Goal: Task Accomplishment & Management: Use online tool/utility

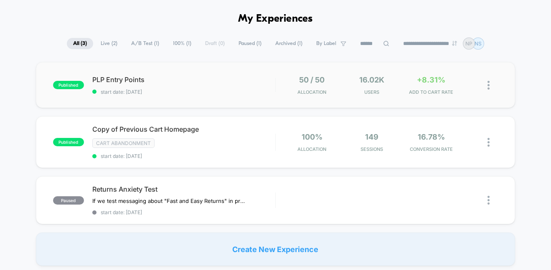
scroll to position [35, 0]
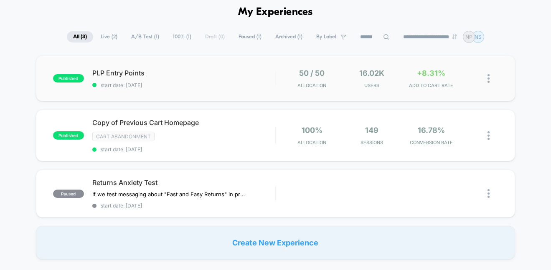
click at [189, 90] on div "published PLP Entry Points start date: [DATE] 50 / 50 Allocation 16.02k Users +…" at bounding box center [275, 79] width 479 height 46
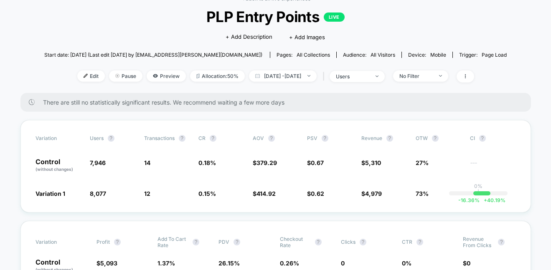
scroll to position [47, 0]
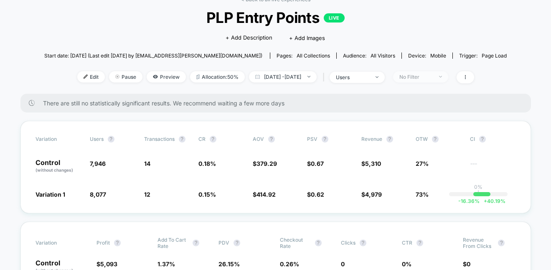
click at [448, 78] on span "No Filter" at bounding box center [420, 76] width 55 height 11
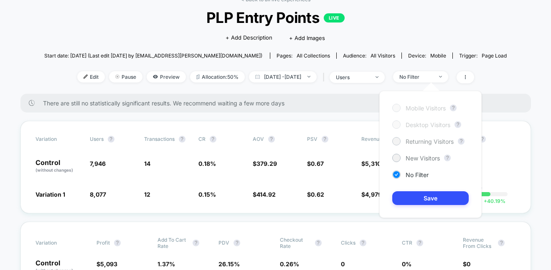
click at [395, 141] on div at bounding box center [396, 141] width 6 height 6
click at [450, 197] on button "Save" at bounding box center [430, 199] width 76 height 14
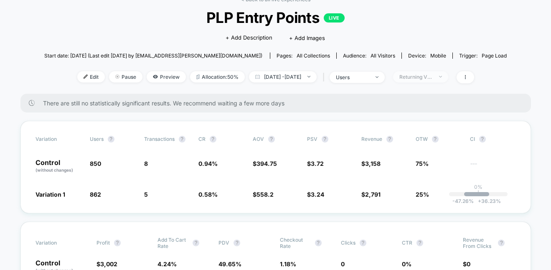
click at [432, 79] on div "Returning Visitors" at bounding box center [415, 77] width 33 height 6
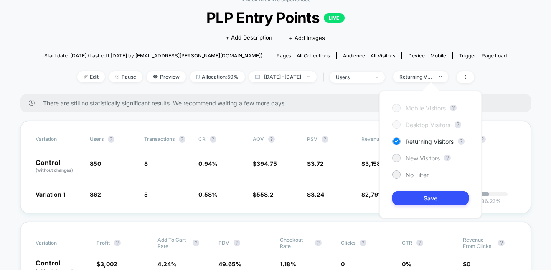
click at [412, 157] on span "New Visitors" at bounding box center [422, 158] width 34 height 7
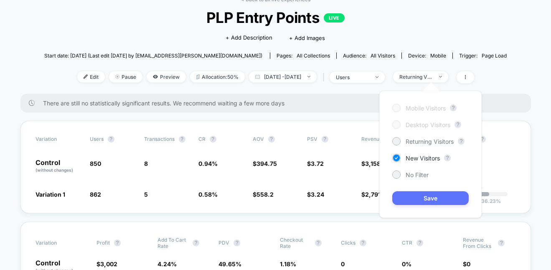
click at [436, 199] on button "Save" at bounding box center [430, 199] width 76 height 14
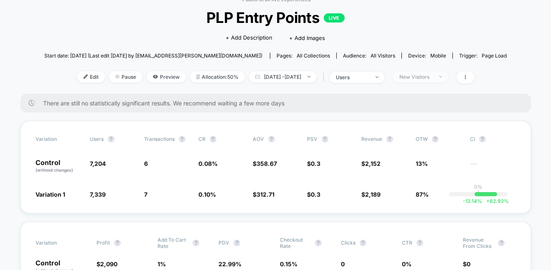
click at [448, 79] on span "New Visitors" at bounding box center [420, 76] width 55 height 11
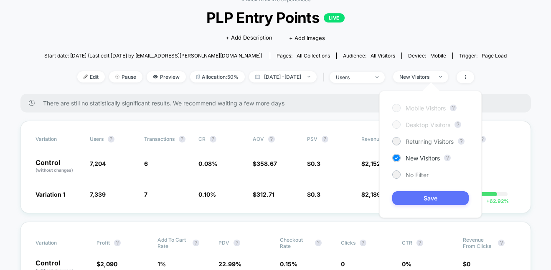
click at [405, 199] on button "Save" at bounding box center [430, 199] width 76 height 14
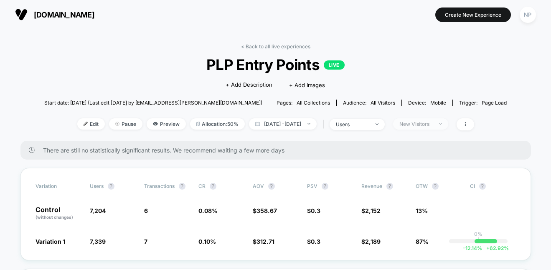
click at [432, 124] on div "New Visitors" at bounding box center [415, 124] width 33 height 6
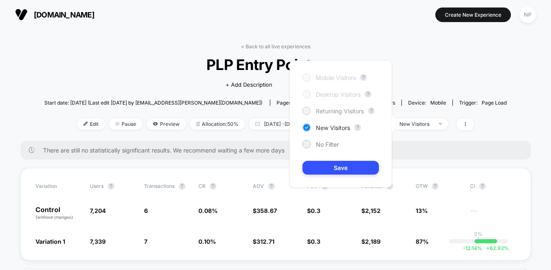
click at [329, 112] on span "Returning Visitors" at bounding box center [340, 111] width 48 height 7
click at [346, 166] on button "Save" at bounding box center [340, 168] width 76 height 14
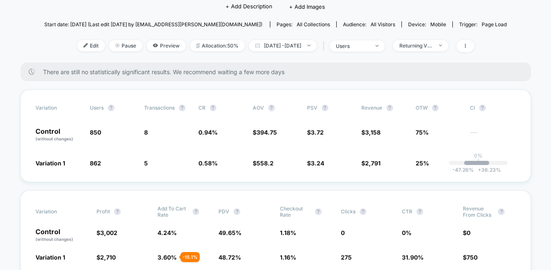
scroll to position [44, 0]
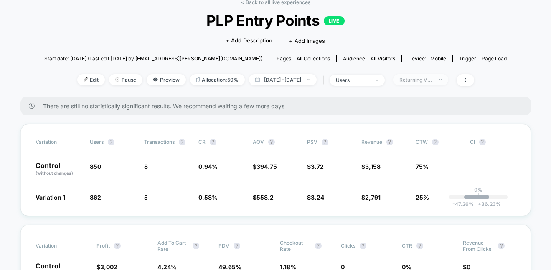
click at [444, 83] on span "Returning Visitors" at bounding box center [420, 79] width 55 height 11
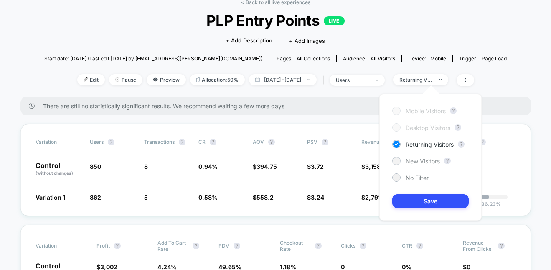
click at [397, 160] on div at bounding box center [396, 161] width 6 height 6
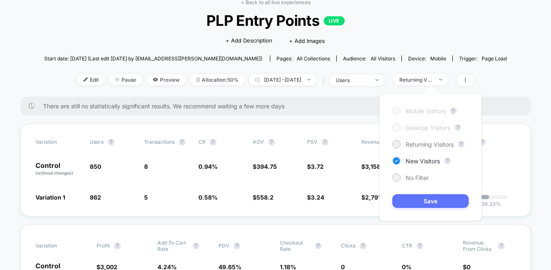
click at [435, 200] on button "Save" at bounding box center [430, 202] width 76 height 14
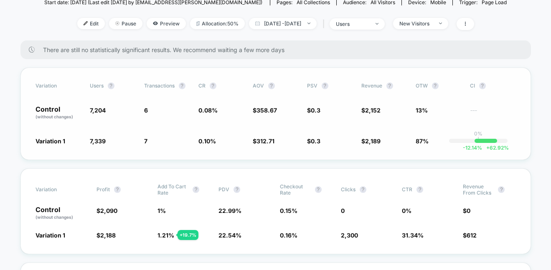
scroll to position [140, 0]
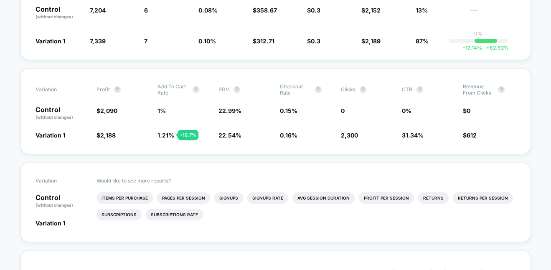
scroll to position [0, 0]
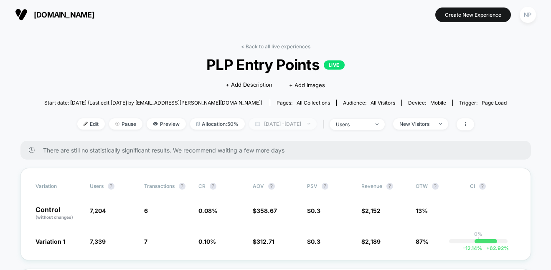
click at [287, 121] on span "[DATE] - [DATE]" at bounding box center [283, 124] width 68 height 11
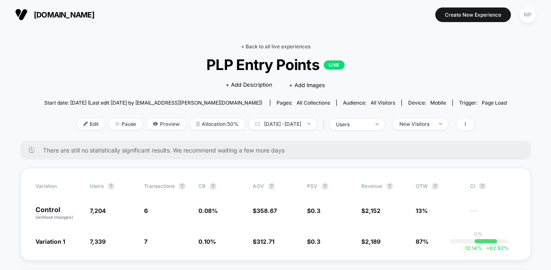
click at [270, 47] on link "< Back to all live experiences" at bounding box center [275, 46] width 69 height 6
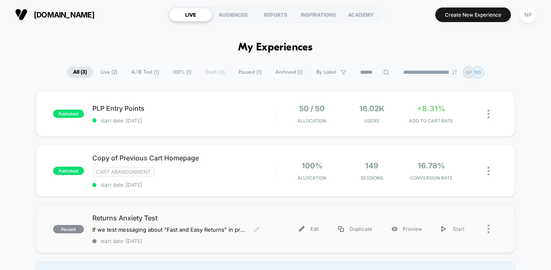
click at [182, 219] on span "Returns Anxiety Test" at bounding box center [183, 218] width 183 height 8
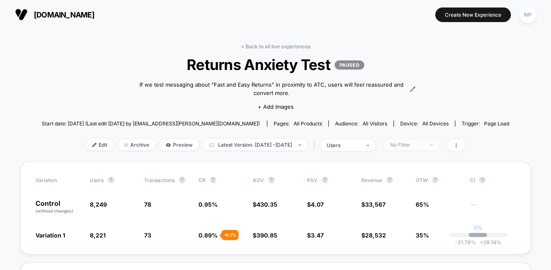
click at [439, 146] on span "No Filter" at bounding box center [411, 144] width 55 height 11
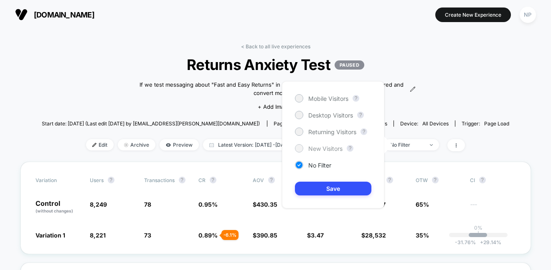
click at [313, 152] on span "New Visitors" at bounding box center [325, 148] width 34 height 7
click at [338, 186] on button "Save" at bounding box center [333, 189] width 76 height 14
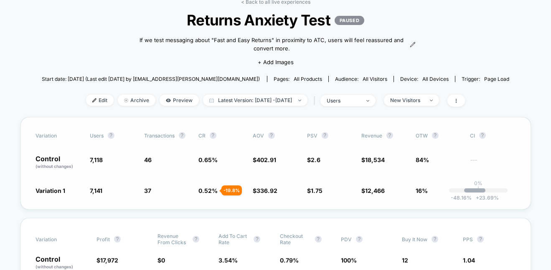
scroll to position [53, 0]
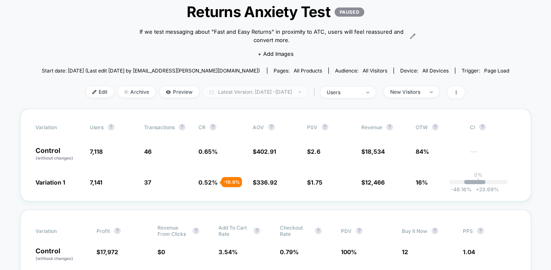
click at [242, 96] on span "Latest Version: [DATE] - [DATE]" at bounding box center [255, 91] width 104 height 11
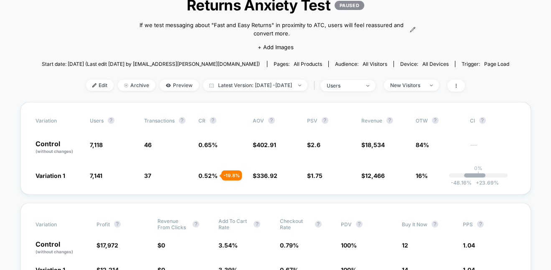
scroll to position [60, 0]
click at [437, 83] on span "New Visitors" at bounding box center [411, 84] width 55 height 11
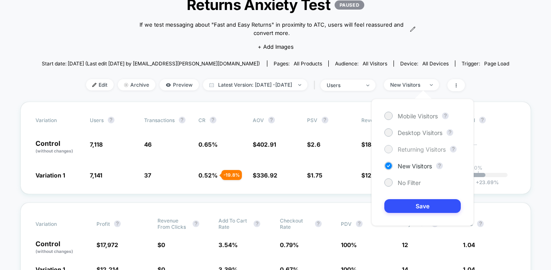
click at [400, 146] on span "Returning Visitors" at bounding box center [421, 149] width 48 height 7
click at [443, 206] on button "Save" at bounding box center [422, 207] width 76 height 14
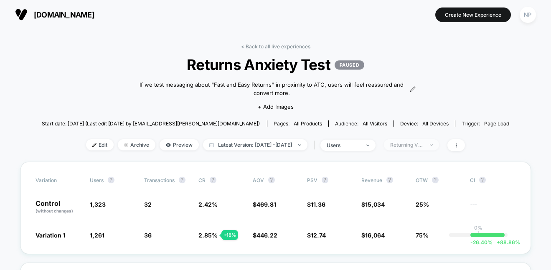
click at [420, 144] on div "Returning Visitors" at bounding box center [406, 145] width 33 height 6
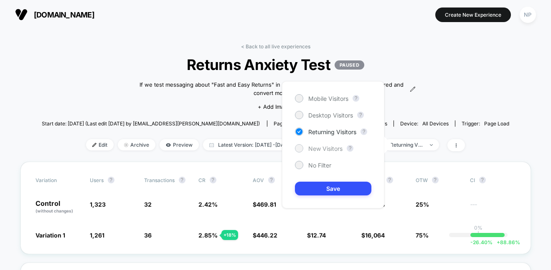
click at [323, 147] on span "New Visitors" at bounding box center [325, 148] width 34 height 7
click at [342, 191] on button "Save" at bounding box center [333, 189] width 76 height 14
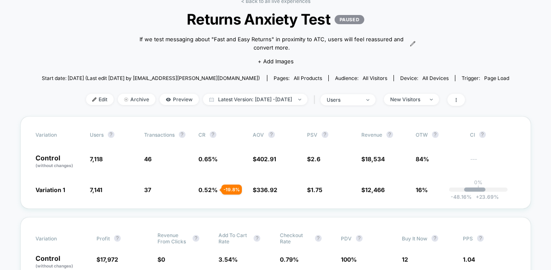
scroll to position [9, 0]
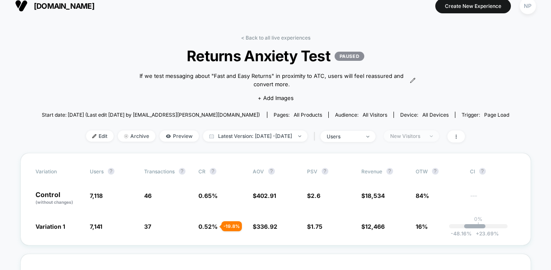
click at [427, 140] on span "New Visitors" at bounding box center [411, 136] width 55 height 11
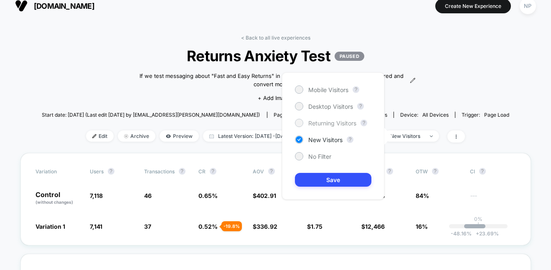
click at [305, 124] on div "Returning Visitors" at bounding box center [325, 123] width 61 height 8
click at [341, 177] on button "Save" at bounding box center [333, 180] width 76 height 14
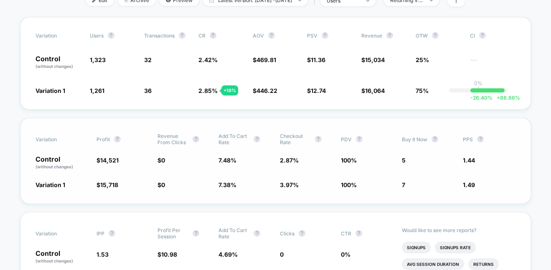
scroll to position [154, 0]
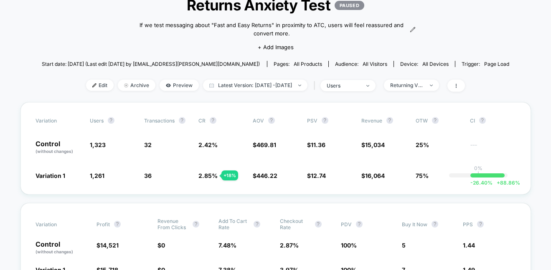
scroll to position [0, 0]
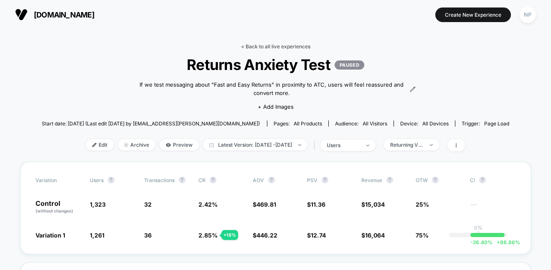
click at [299, 48] on link "< Back to all live experiences" at bounding box center [275, 46] width 69 height 6
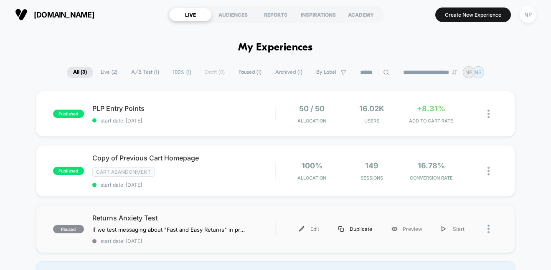
click at [356, 229] on div "Duplicate" at bounding box center [354, 229] width 53 height 19
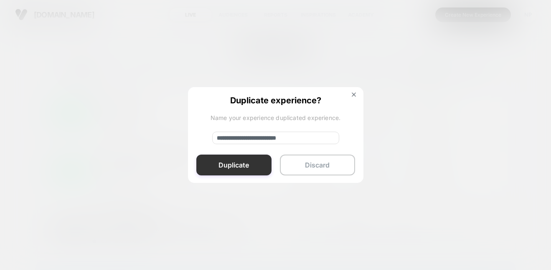
click at [220, 155] on button "Duplicate" at bounding box center [233, 165] width 75 height 21
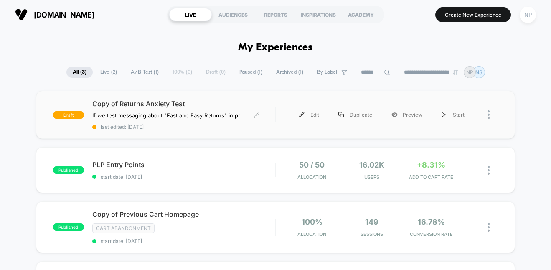
click at [229, 110] on div "Copy of Returns Anxiety Test If we test messaging about "Fast and Easy Returns"…" at bounding box center [183, 115] width 183 height 30
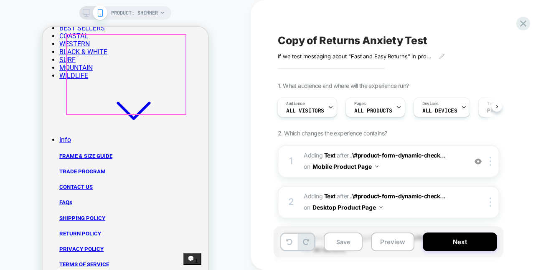
scroll to position [493, 0]
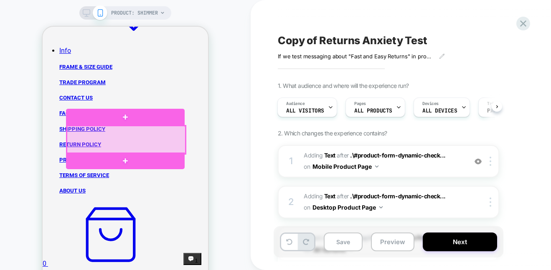
click at [128, 144] on div at bounding box center [126, 140] width 119 height 28
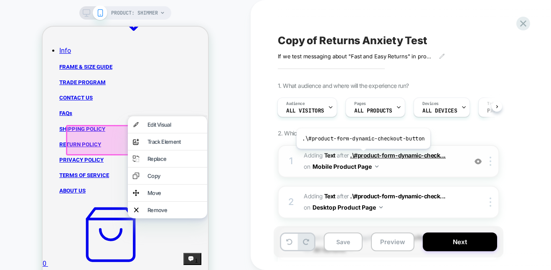
click at [361, 155] on span ".\#product-form-dynamic-check..." at bounding box center [398, 155] width 96 height 7
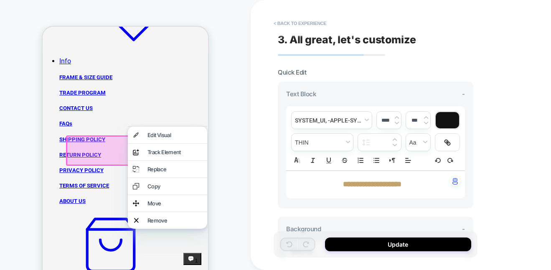
scroll to position [476, 0]
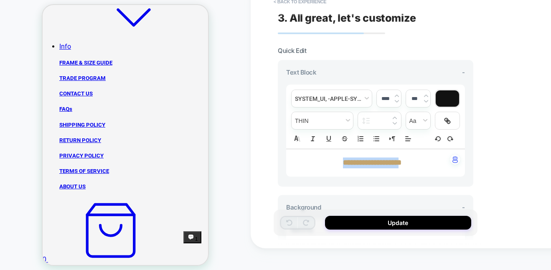
drag, startPoint x: 412, startPoint y: 162, endPoint x: 332, endPoint y: 164, distance: 79.8
click at [343, 164] on strong "**********" at bounding box center [372, 163] width 58 height 8
type input "****"
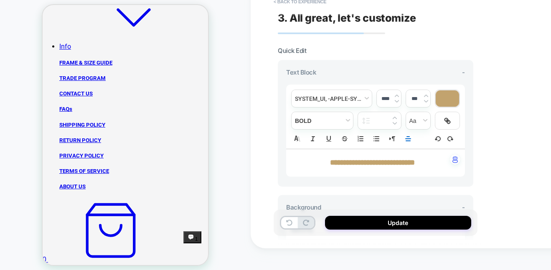
click at [480, 179] on div "**********" at bounding box center [380, 113] width 204 height 270
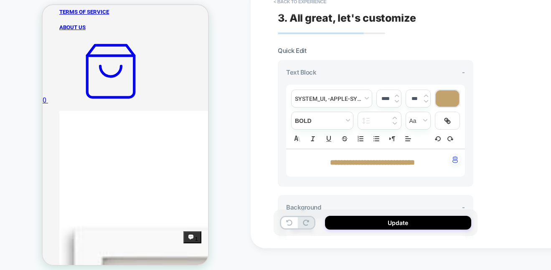
scroll to position [685, 0]
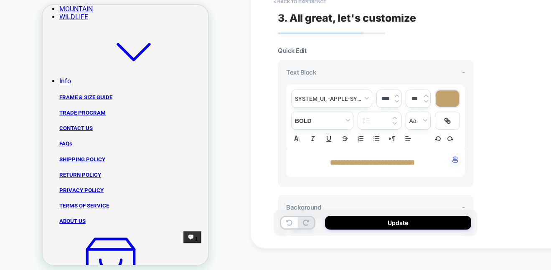
scroll to position [441, 0]
drag, startPoint x: 428, startPoint y: 164, endPoint x: 300, endPoint y: 164, distance: 128.1
click at [300, 164] on p "**********" at bounding box center [372, 163] width 156 height 11
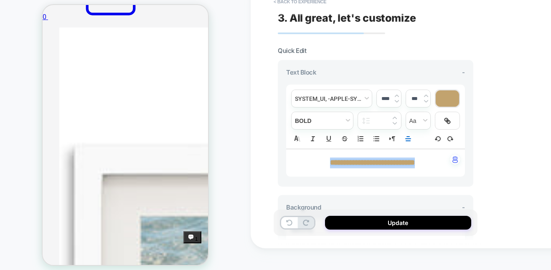
scroll to position [760, 0]
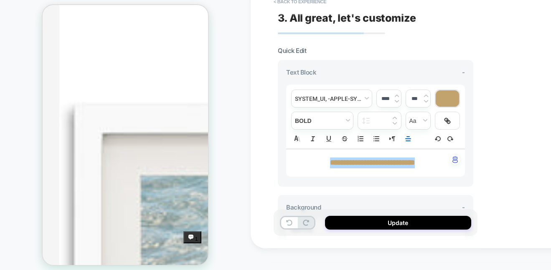
drag, startPoint x: 66, startPoint y: 86, endPoint x: 93, endPoint y: 149, distance: 67.9
drag, startPoint x: 101, startPoint y: 163, endPoint x: 61, endPoint y: 86, distance: 85.9
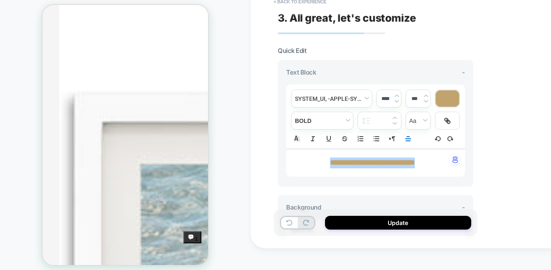
scroll to position [767, 0]
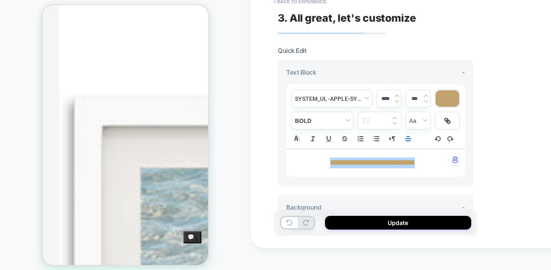
copy div "We want you to love your artwork. If for any reason you’re not 100% satisfied, …"
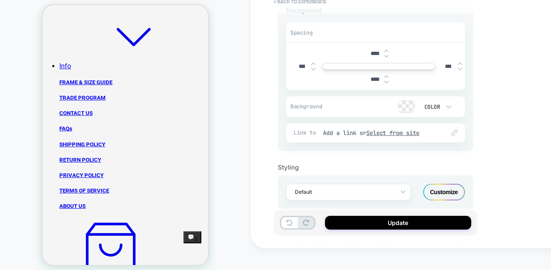
scroll to position [212, 0]
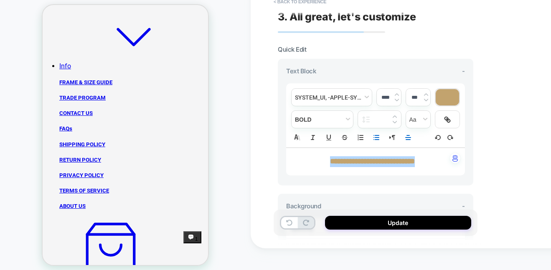
scroll to position [0, 0]
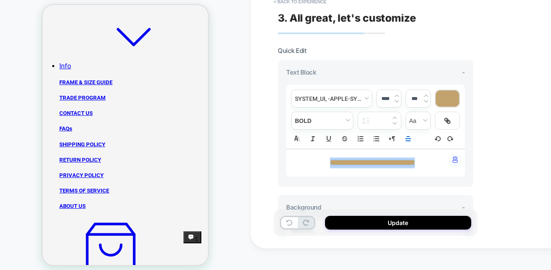
click at [379, 167] on strong "**********" at bounding box center [372, 163] width 85 height 8
drag, startPoint x: 381, startPoint y: 163, endPoint x: 317, endPoint y: 159, distance: 64.0
click at [317, 159] on p "**********" at bounding box center [372, 163] width 156 height 11
click at [398, 163] on strong "**********" at bounding box center [372, 163] width 53 height 8
click at [409, 164] on p "**********" at bounding box center [372, 163] width 156 height 11
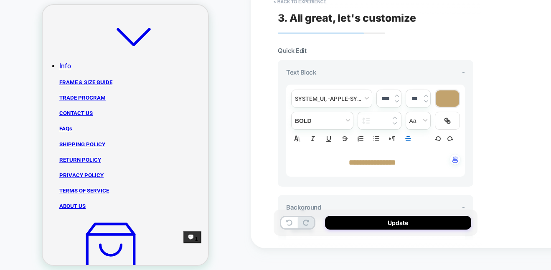
click at [541, 181] on div "**********" at bounding box center [433, 113] width 367 height 270
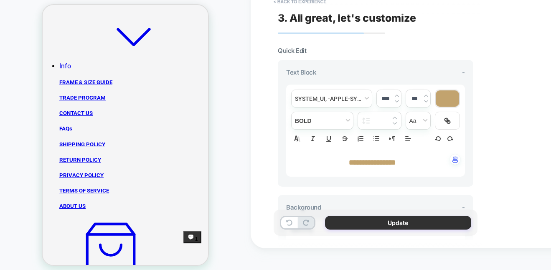
click at [417, 226] on button "Update" at bounding box center [398, 223] width 146 height 14
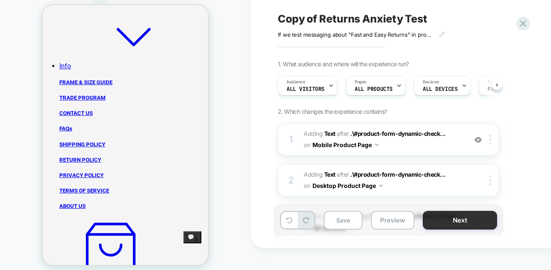
scroll to position [0, 0]
click at [383, 219] on button "Preview" at bounding box center [392, 220] width 43 height 19
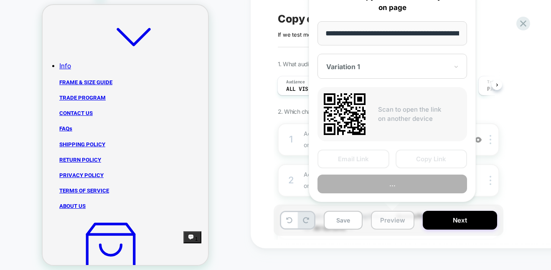
scroll to position [0, 91]
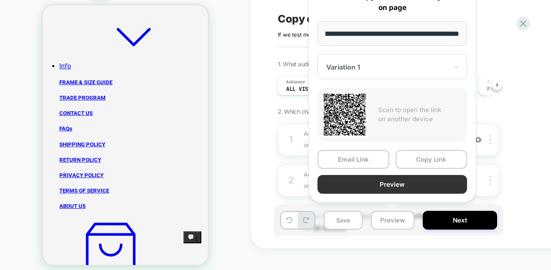
click at [390, 184] on button "Preview" at bounding box center [391, 184] width 149 height 19
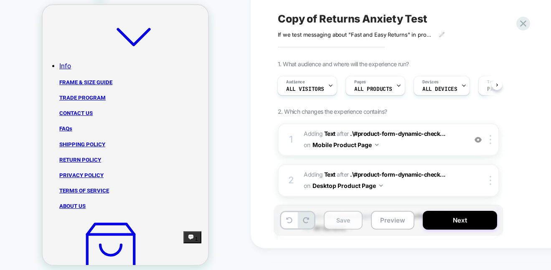
click at [336, 222] on button "Save" at bounding box center [342, 220] width 39 height 19
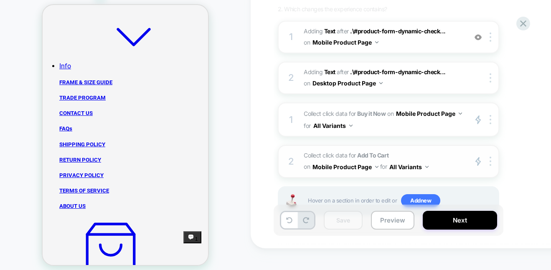
scroll to position [104, 0]
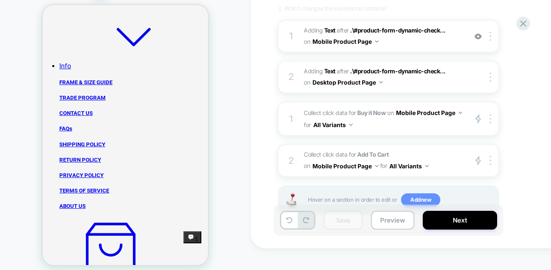
click at [410, 195] on span "Add new" at bounding box center [420, 200] width 39 height 13
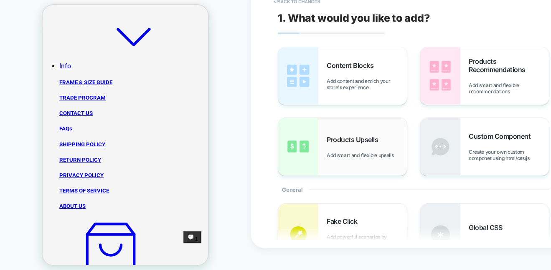
scroll to position [10, 0]
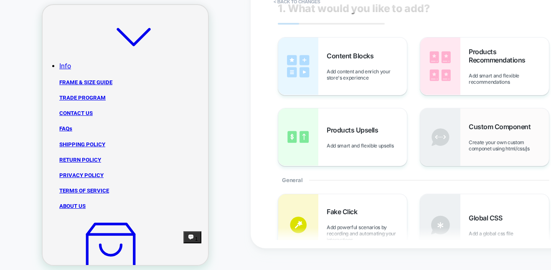
click at [491, 129] on span "Custom Component" at bounding box center [501, 127] width 66 height 8
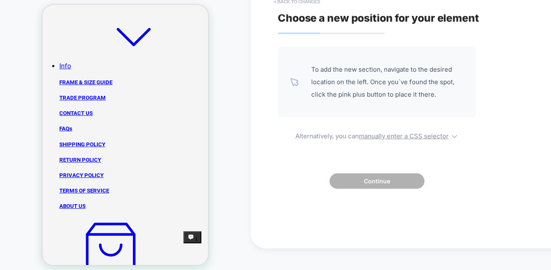
click at [282, 3] on button "< Back to changes" at bounding box center [296, 1] width 55 height 13
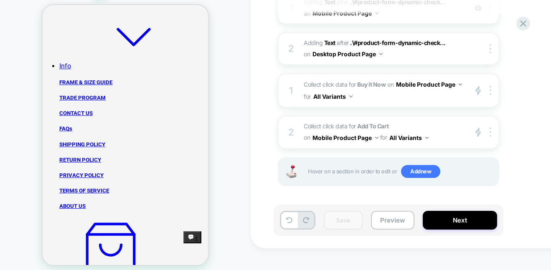
scroll to position [132, 0]
click at [411, 175] on span "Add new" at bounding box center [420, 171] width 39 height 13
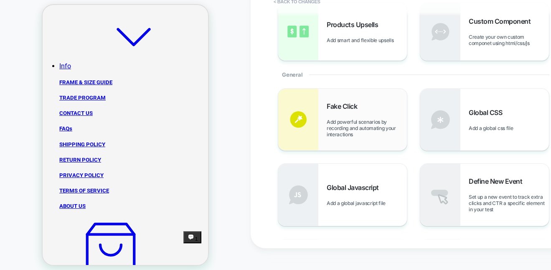
scroll to position [141, 0]
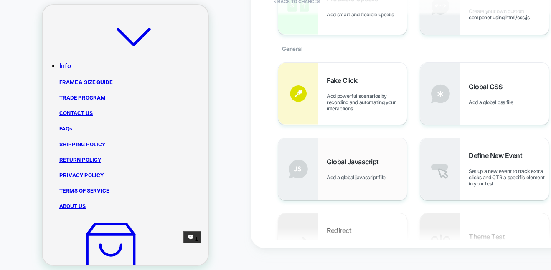
click at [339, 149] on div "Global Javascript Add a global javascript file" at bounding box center [342, 169] width 129 height 62
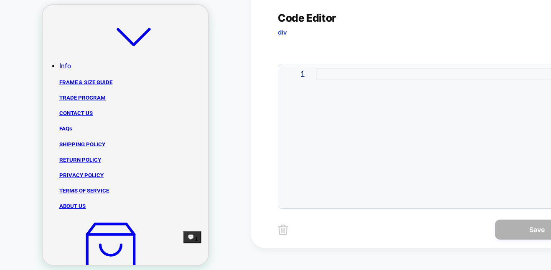
click at [316, 70] on div at bounding box center [445, 136] width 258 height 136
type textarea "**********"
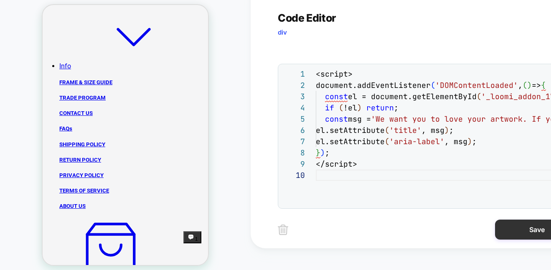
click at [531, 227] on button "Save" at bounding box center [536, 230] width 83 height 20
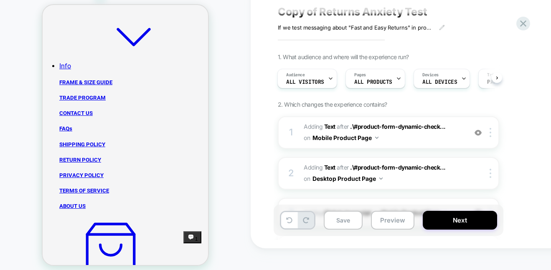
scroll to position [8, 0]
click at [384, 222] on button "Preview" at bounding box center [392, 220] width 43 height 19
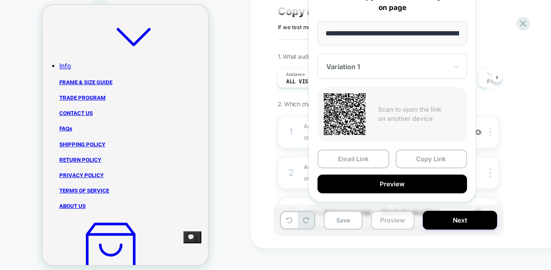
scroll to position [0, 91]
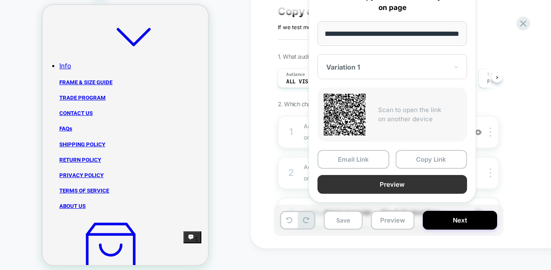
click at [383, 190] on button "Preview" at bounding box center [391, 184] width 149 height 19
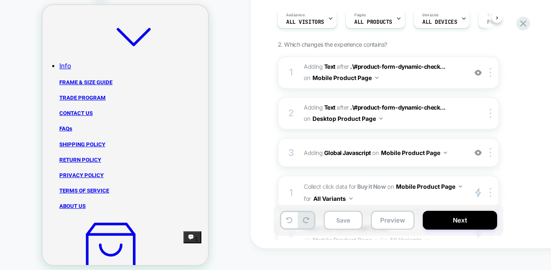
scroll to position [66, 0]
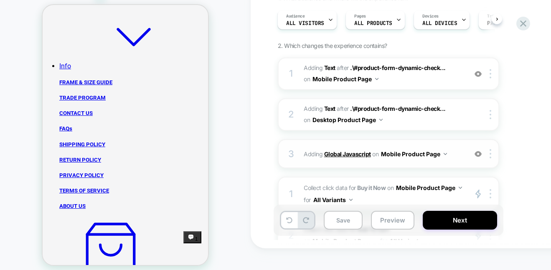
click at [344, 155] on b "Global Javascript" at bounding box center [347, 154] width 47 height 7
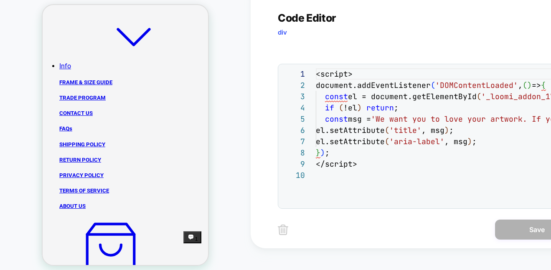
scroll to position [101, 0]
click at [283, 230] on img at bounding box center [283, 230] width 10 height 10
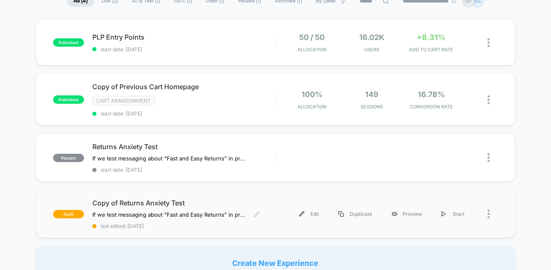
scroll to position [66, 0]
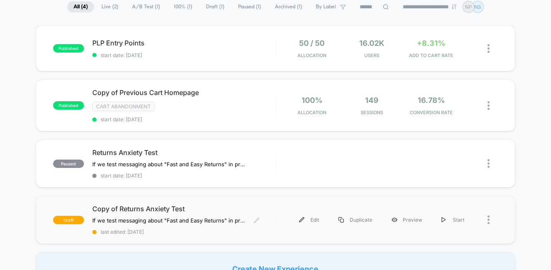
click at [149, 211] on span "Copy of Returns Anxiety Test" at bounding box center [183, 209] width 183 height 8
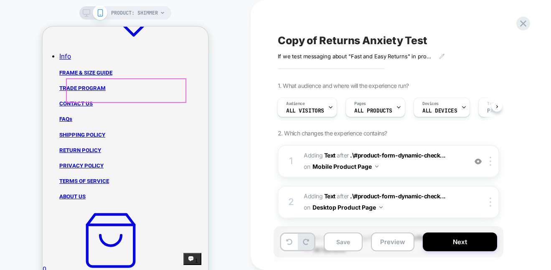
scroll to position [488, 0]
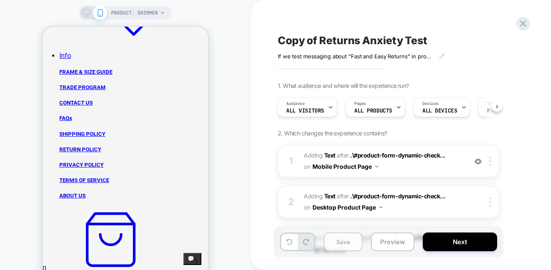
click at [335, 242] on button "Save" at bounding box center [342, 242] width 39 height 19
click at [391, 244] on button "Preview" at bounding box center [392, 242] width 43 height 19
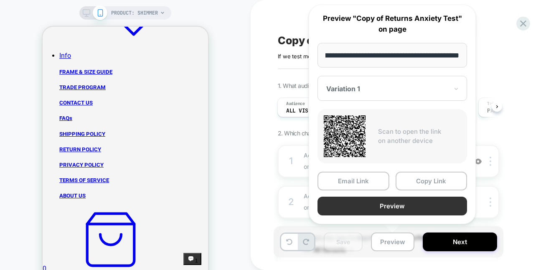
scroll to position [0, 0]
click at [395, 208] on button "Preview" at bounding box center [391, 206] width 149 height 19
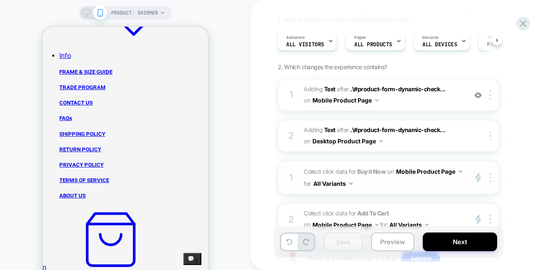
scroll to position [92, 0]
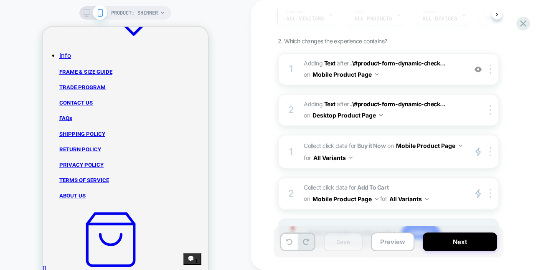
click at [232, 152] on div "PRODUCT: Shimmer" at bounding box center [125, 150] width 250 height 284
click at [391, 249] on button "Preview" at bounding box center [392, 242] width 43 height 19
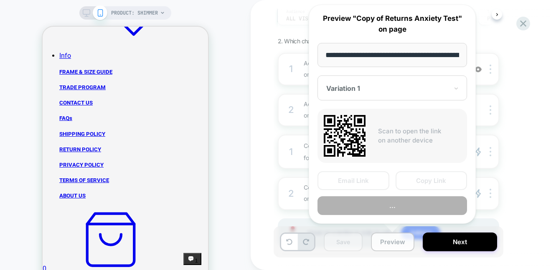
scroll to position [0, 91]
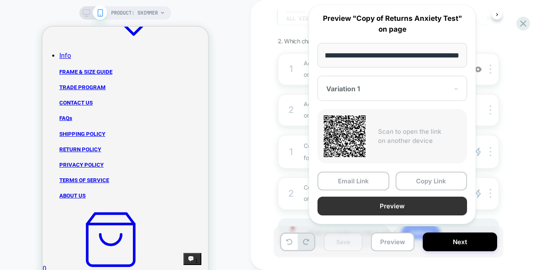
click at [415, 205] on button "Preview" at bounding box center [391, 206] width 149 height 19
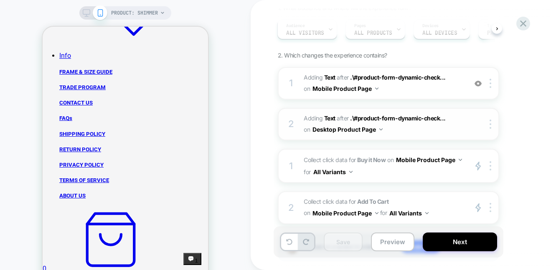
scroll to position [91, 0]
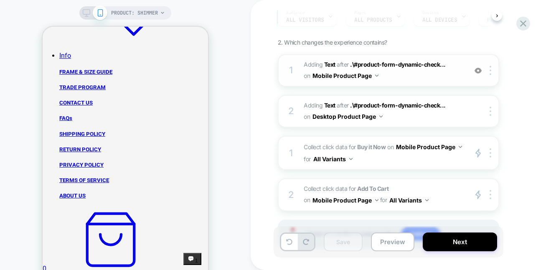
click at [368, 73] on button "Mobile Product Page" at bounding box center [345, 76] width 66 height 12
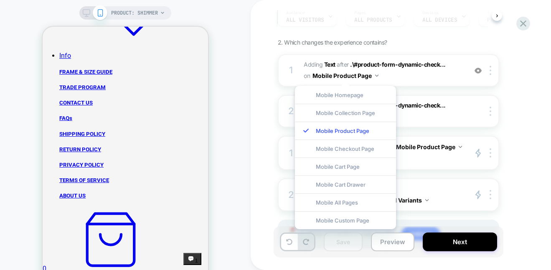
click at [260, 78] on div "Copy of Returns Anxiety Test If we test messaging about "Fast and Easy Returns"…" at bounding box center [433, 135] width 367 height 270
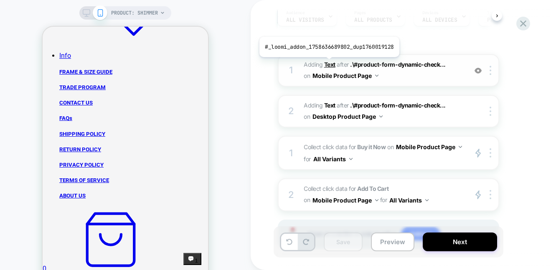
click at [327, 63] on b "Text" at bounding box center [329, 64] width 11 height 7
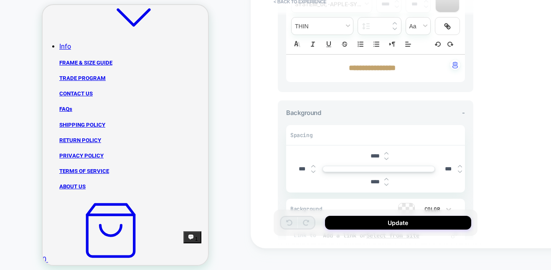
scroll to position [0, 0]
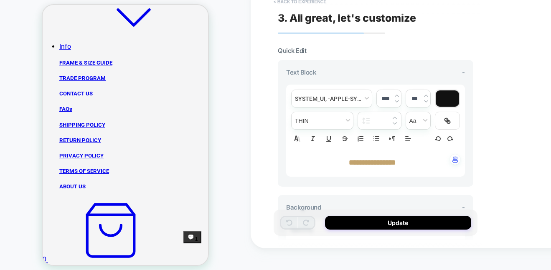
click at [278, 3] on button "< Back to experience" at bounding box center [299, 1] width 61 height 13
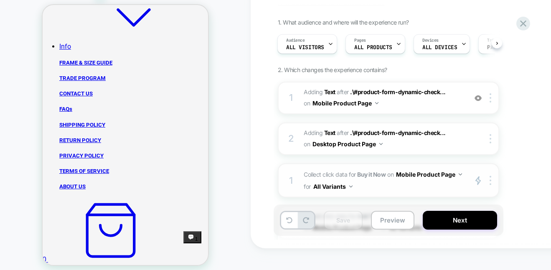
scroll to position [65, 0]
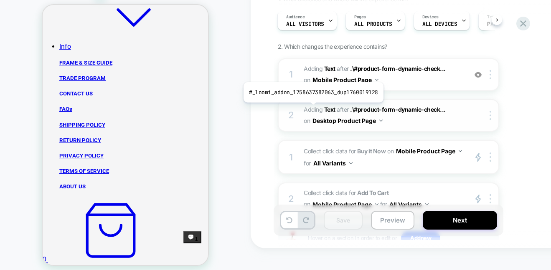
click at [311, 109] on span "Adding Text" at bounding box center [319, 109] width 32 height 7
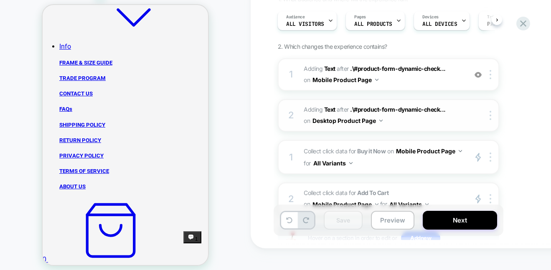
click at [393, 121] on span "#_loomi_addon_1758637382063_dup1760019128 Adding Text AFTER .\#product-form-dyn…" at bounding box center [382, 115] width 159 height 23
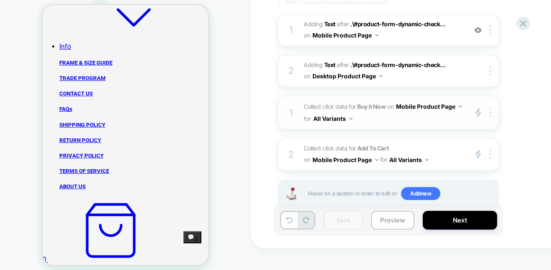
scroll to position [110, 0]
click at [490, 154] on img at bounding box center [490, 153] width 2 height 9
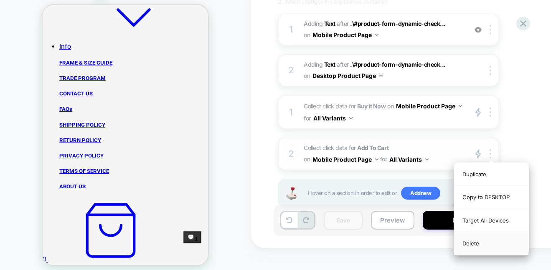
click at [476, 247] on div "Delete" at bounding box center [491, 243] width 74 height 23
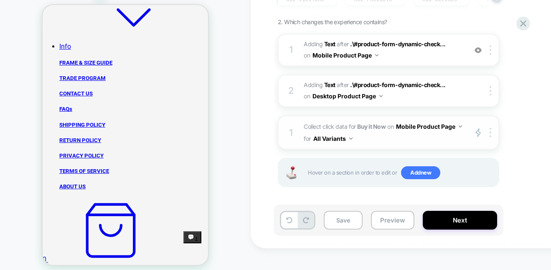
scroll to position [91, 0]
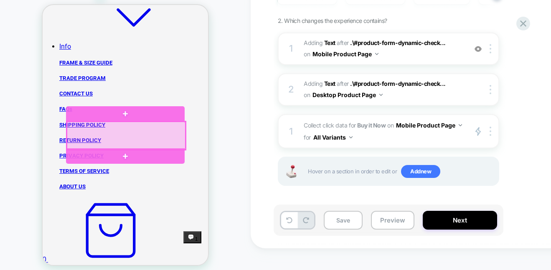
click at [120, 134] on div at bounding box center [126, 136] width 119 height 28
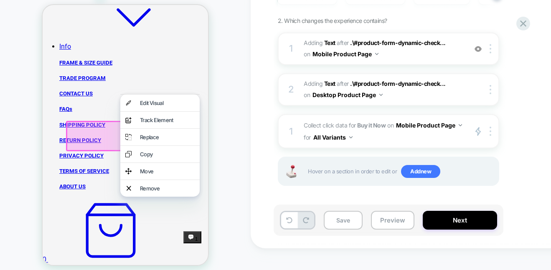
click at [242, 184] on div "PRODUCT: Shimmer" at bounding box center [125, 129] width 250 height 284
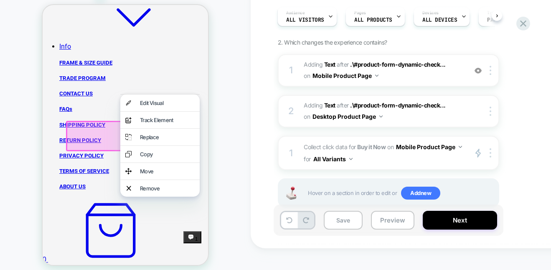
scroll to position [61, 0]
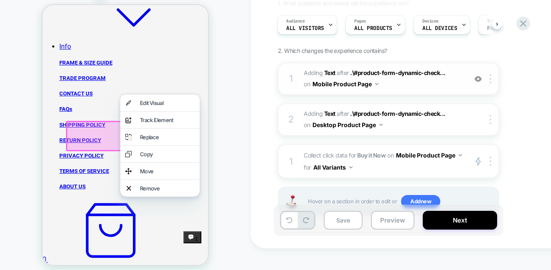
click at [348, 72] on span "AFTER" at bounding box center [342, 72] width 12 height 7
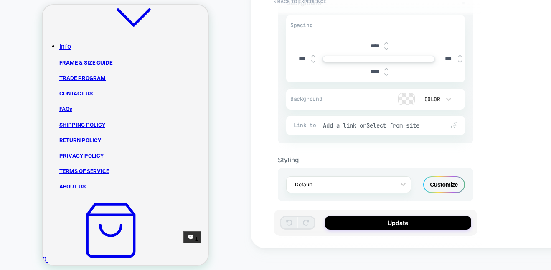
scroll to position [212, 0]
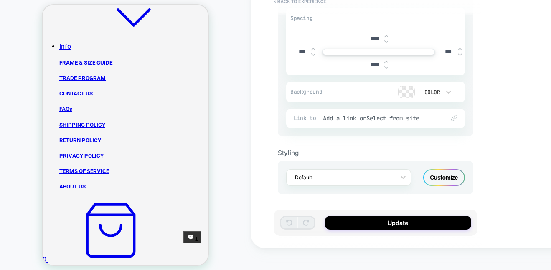
click at [440, 175] on div "Customize" at bounding box center [444, 177] width 42 height 17
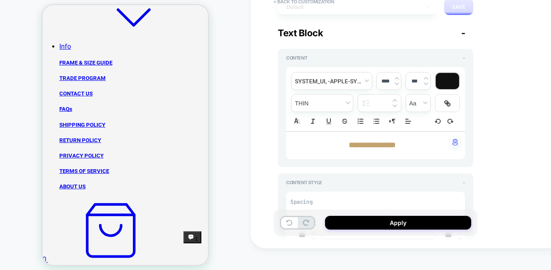
scroll to position [0, 0]
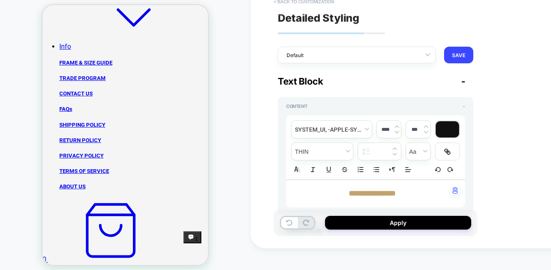
click at [313, 2] on button "< Back to customization" at bounding box center [303, 1] width 69 height 13
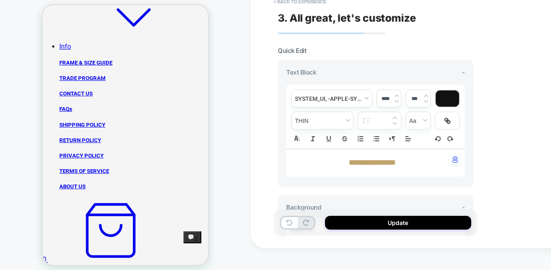
click at [490, 159] on div "**********" at bounding box center [433, 113] width 367 height 270
click at [498, 66] on div "**********" at bounding box center [433, 113] width 367 height 270
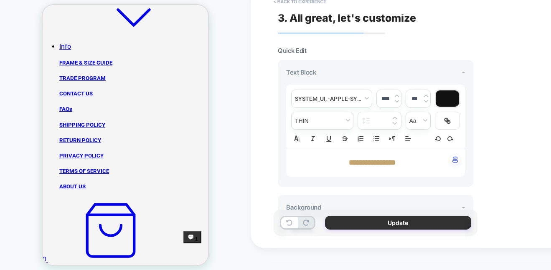
click at [387, 223] on button "Update" at bounding box center [398, 223] width 146 height 14
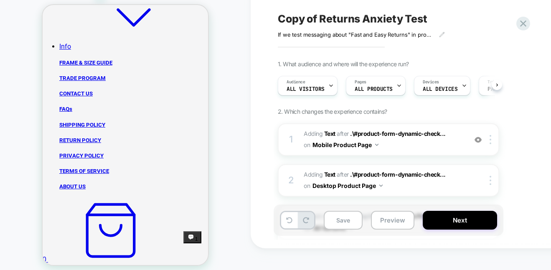
scroll to position [0, 0]
click at [406, 225] on button "Preview" at bounding box center [392, 220] width 43 height 19
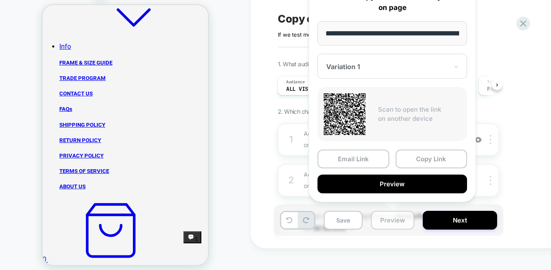
scroll to position [0, 91]
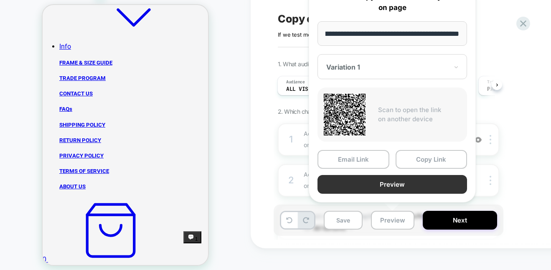
click at [401, 190] on button "Preview" at bounding box center [391, 184] width 149 height 19
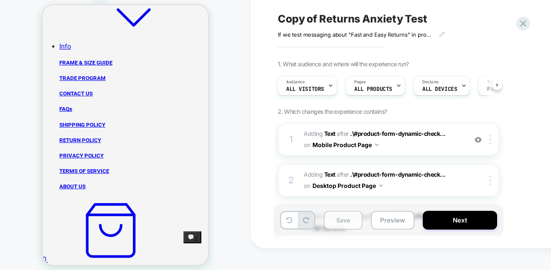
click at [352, 215] on button "Save" at bounding box center [342, 220] width 39 height 19
click at [460, 224] on button "Next" at bounding box center [459, 220] width 74 height 19
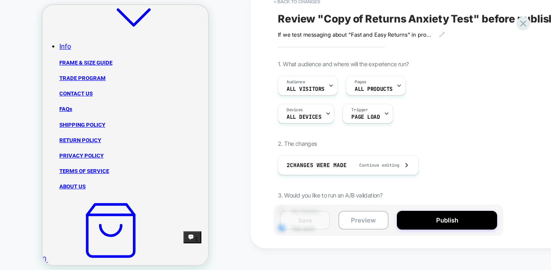
scroll to position [0, 1]
click at [356, 222] on button "Preview" at bounding box center [363, 220] width 50 height 19
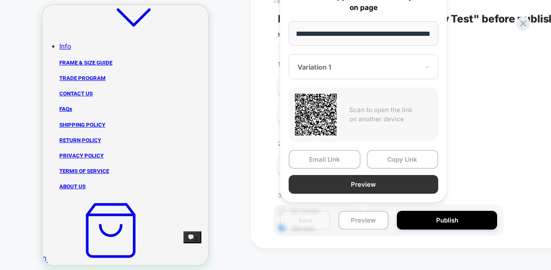
scroll to position [0, 0]
click at [369, 186] on button "Preview" at bounding box center [362, 184] width 149 height 19
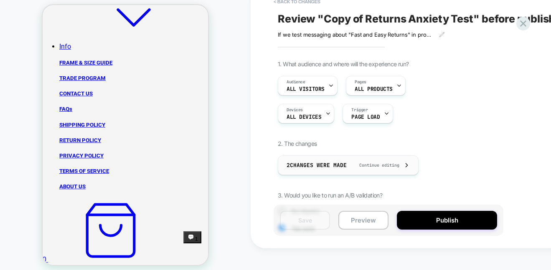
click at [391, 167] on span "Continue editing" at bounding box center [375, 165] width 48 height 5
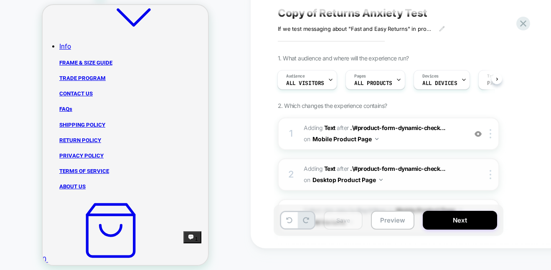
scroll to position [45, 0]
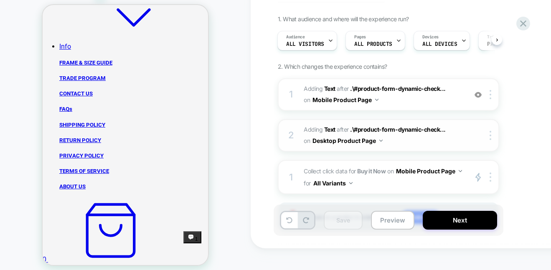
click at [336, 127] on span "AFTER" at bounding box center [342, 129] width 12 height 7
click at [317, 128] on span "Adding Text" at bounding box center [319, 129] width 32 height 7
click at [404, 154] on div "1 #_loomi_addon_1758636689802_dup1760019128 Adding Text AFTER .\#product-form-d…" at bounding box center [388, 165] width 221 height 174
click at [402, 139] on span "#_loomi_addon_1758637382063_dup1760019128 Adding Text AFTER .\#product-form-dyn…" at bounding box center [382, 135] width 159 height 23
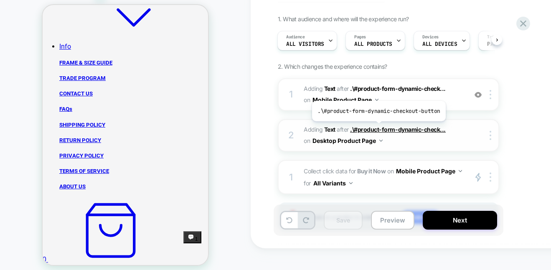
click at [377, 127] on span ".\#product-form-dynamic-check..." at bounding box center [398, 129] width 96 height 7
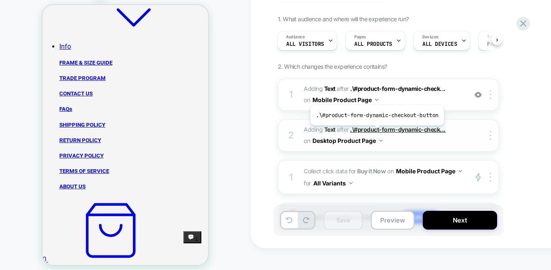
click at [375, 132] on span ".\#product-form-dynamic-check..." at bounding box center [398, 129] width 96 height 7
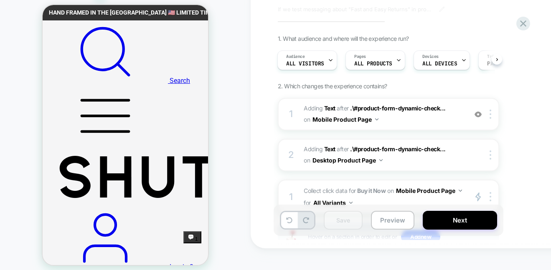
scroll to position [0, 0]
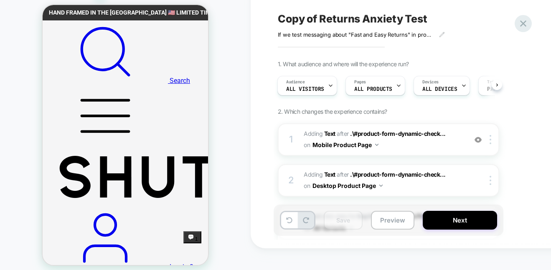
click at [527, 25] on icon at bounding box center [522, 23] width 11 height 11
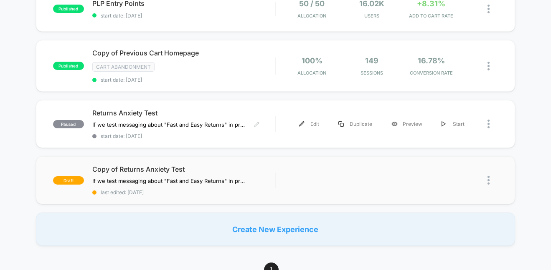
scroll to position [130, 0]
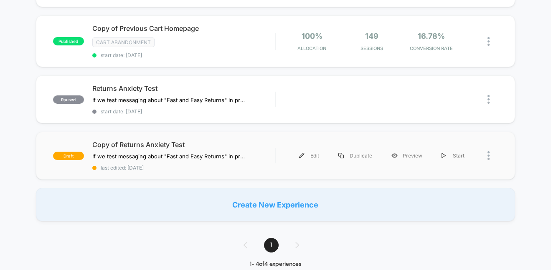
click at [155, 139] on div "draft Copy of Returns Anxiety Test If we test messaging about "Fast and Easy Re…" at bounding box center [275, 156] width 479 height 48
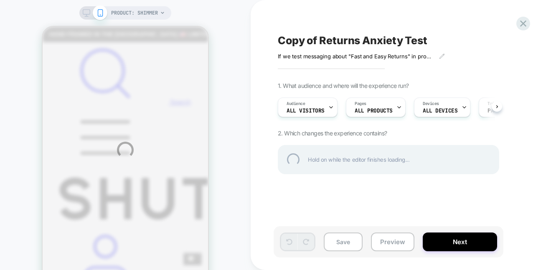
scroll to position [0, 83]
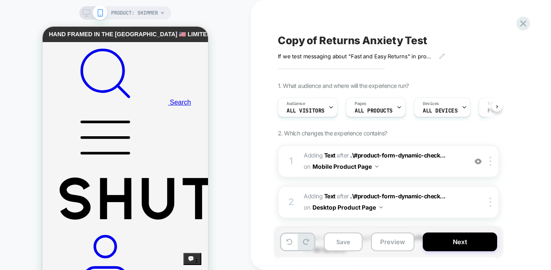
click at [81, 10] on div "PRODUCT: Shimmer" at bounding box center [125, 12] width 92 height 13
click at [84, 14] on rect at bounding box center [86, 12] width 7 height 5
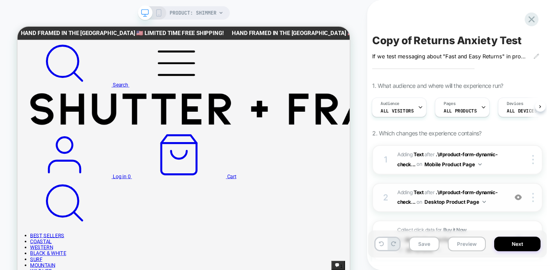
scroll to position [2, 0]
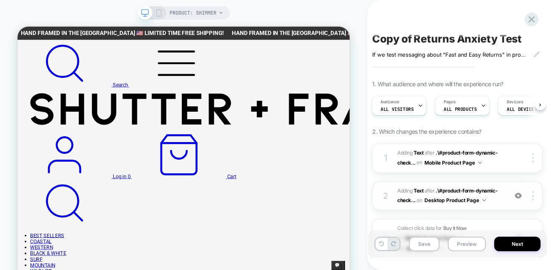
click at [431, 195] on span "#_loomi_addon_1758637382063_dup1760019128 Adding Text AFTER .\#product-form-dyn…" at bounding box center [450, 197] width 106 height 20
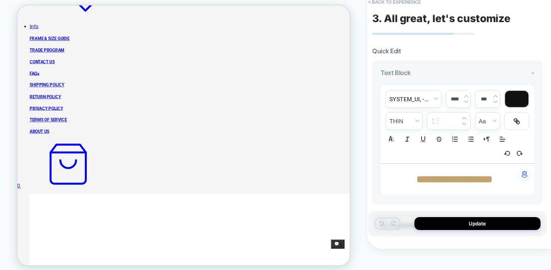
scroll to position [351, 0]
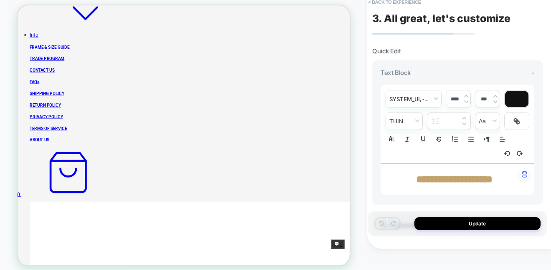
click at [440, 176] on strong "**********" at bounding box center [454, 179] width 76 height 10
type input "****"
click at [440, 176] on strong "**********" at bounding box center [454, 179] width 76 height 10
drag, startPoint x: 444, startPoint y: 179, endPoint x: 432, endPoint y: 180, distance: 11.3
click at [432, 180] on strong "**********" at bounding box center [454, 179] width 61 height 10
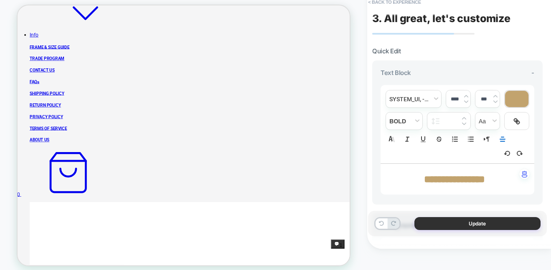
click at [483, 225] on button "Update" at bounding box center [477, 223] width 126 height 13
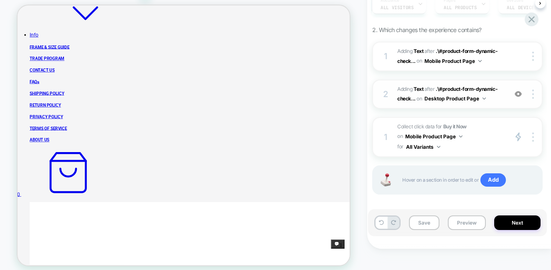
scroll to position [91, 0]
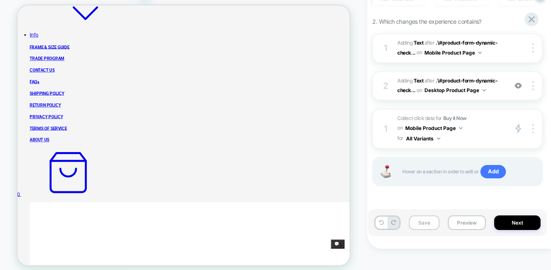
click at [423, 221] on button "Save" at bounding box center [424, 223] width 30 height 15
click at [458, 229] on button "Preview" at bounding box center [466, 223] width 38 height 15
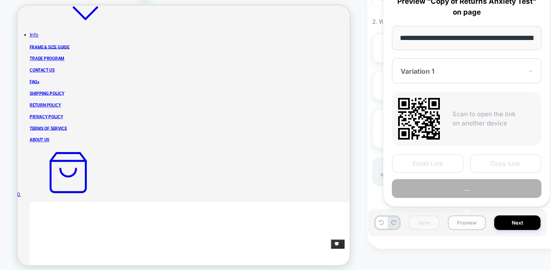
scroll to position [0, 91]
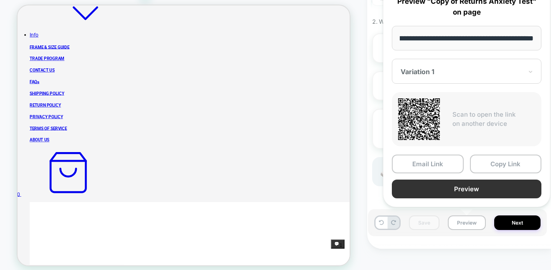
click at [473, 187] on button "Preview" at bounding box center [466, 189] width 149 height 19
